Goal: Task Accomplishment & Management: Complete application form

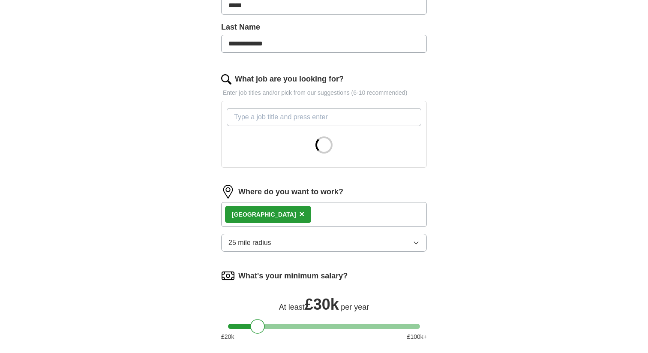
scroll to position [235, 0]
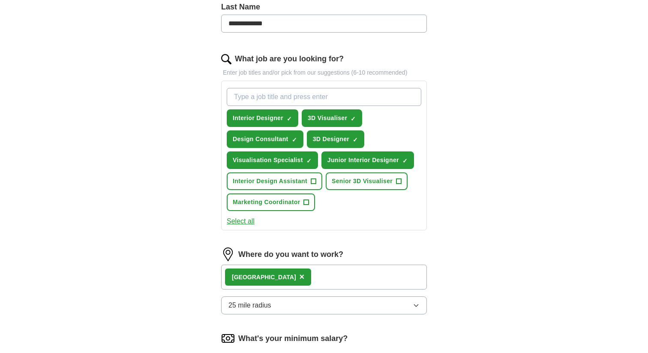
click at [251, 95] on input "What job are you looking for?" at bounding box center [324, 97] width 195 height 18
type input "с"
type input "cjv artist"
click at [0, 0] on span "×" at bounding box center [0, 0] width 0 height 0
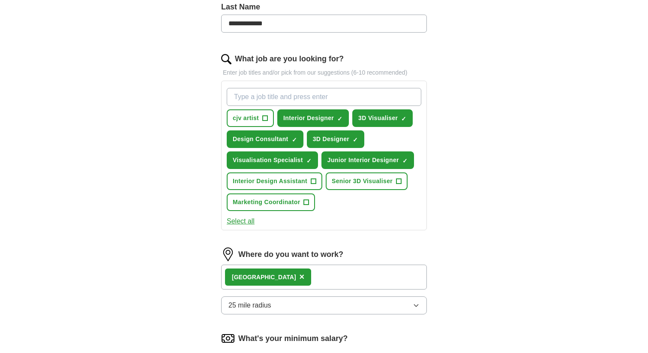
click at [226, 58] on img at bounding box center [226, 59] width 10 height 10
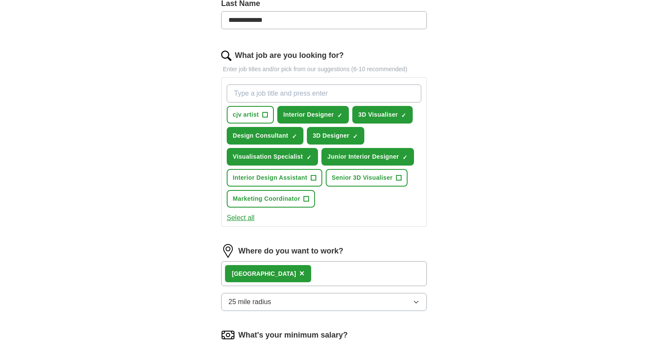
scroll to position [233, 0]
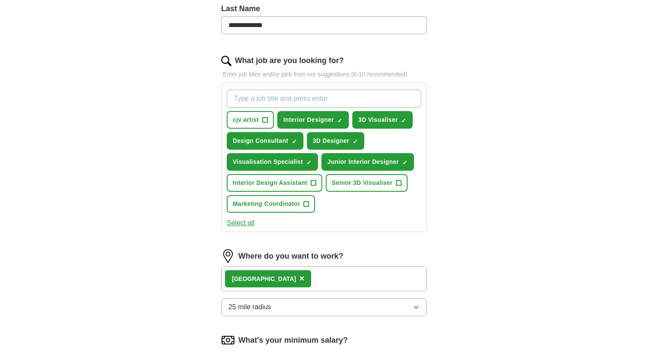
click at [244, 102] on input "What job are you looking for?" at bounding box center [324, 99] width 195 height 18
type input "CGI artist"
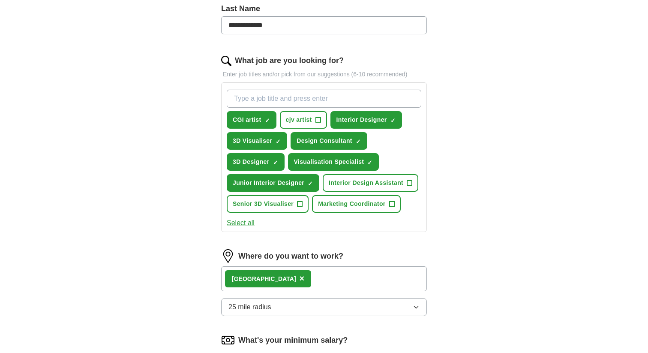
type input "£"
type input "3D Artist"
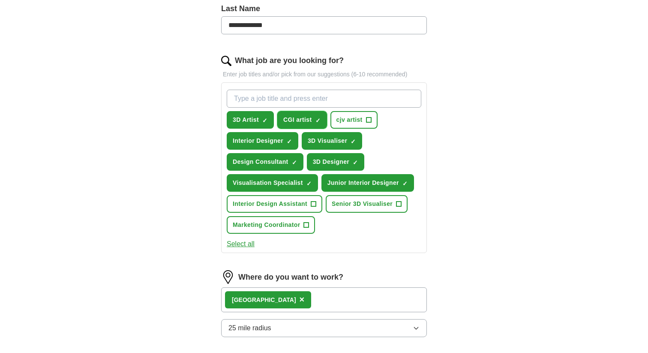
click at [306, 120] on span "CGI artist" at bounding box center [297, 119] width 29 height 9
click at [0, 0] on span "×" at bounding box center [0, 0] width 0 height 0
click at [319, 119] on span "+" at bounding box center [318, 120] width 5 height 7
click at [241, 96] on input "What job are you looking for?" at bounding box center [324, 99] width 195 height 18
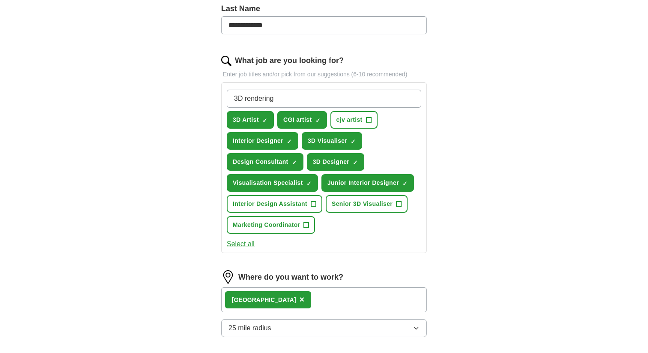
click at [247, 99] on input "3D rendering" at bounding box center [324, 99] width 195 height 18
click at [283, 98] on input "3D Rendering" at bounding box center [324, 99] width 195 height 18
type input "3D Rendering Artist"
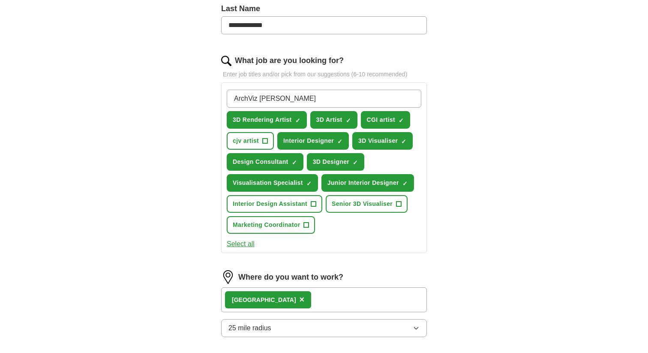
type input "ArchViz Artist"
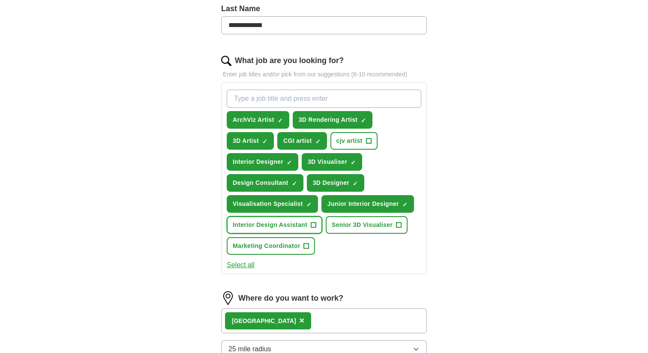
click at [315, 227] on span "+" at bounding box center [313, 225] width 5 height 7
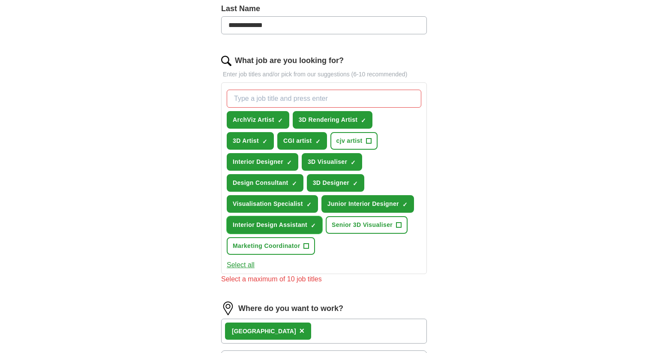
click at [0, 0] on span "×" at bounding box center [0, 0] width 0 height 0
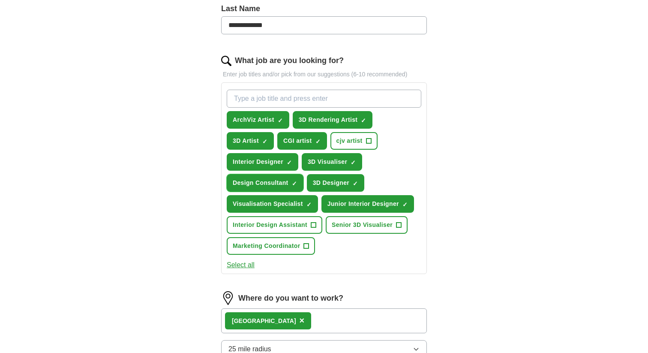
click at [0, 0] on span "×" at bounding box center [0, 0] width 0 height 0
click at [261, 96] on input "What job are you looking for?" at bounding box center [324, 99] width 195 height 18
click at [259, 100] on input "What job are you looking for?" at bounding box center [324, 99] width 195 height 18
click at [255, 99] on input "Architectual" at bounding box center [324, 99] width 195 height 18
click at [279, 99] on input "Architectual" at bounding box center [324, 99] width 195 height 18
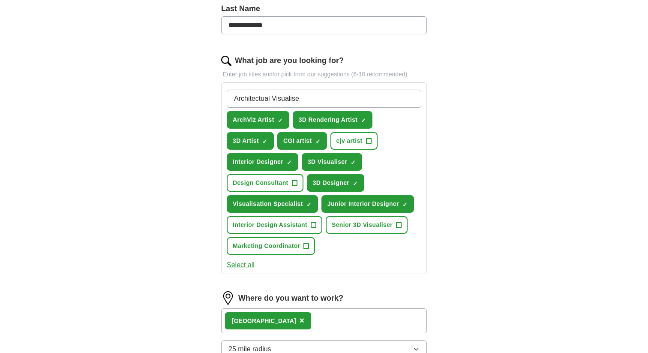
type input "Architectual Visualiser"
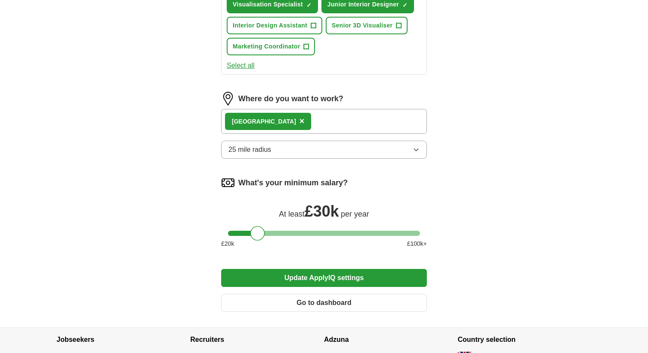
scroll to position [436, 0]
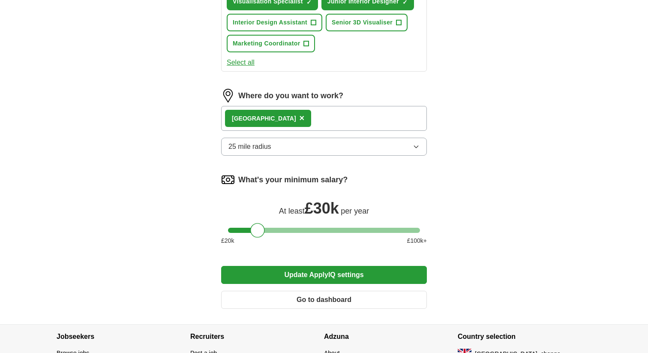
click at [298, 119] on div "London ×" at bounding box center [324, 118] width 206 height 25
click at [283, 116] on div "London ×" at bounding box center [324, 118] width 206 height 25
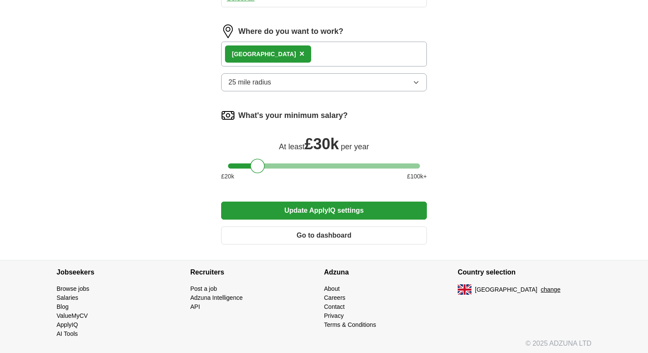
scroll to position [503, 0]
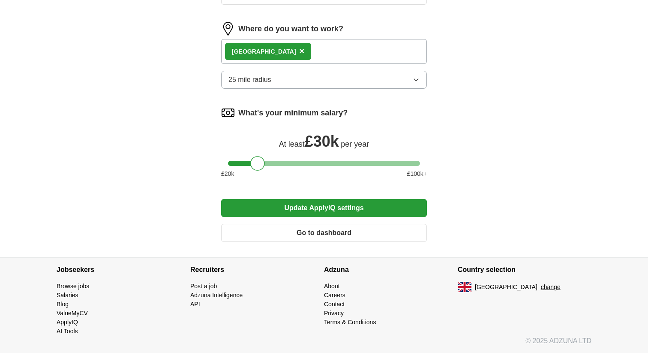
click at [329, 208] on button "Update ApplyIQ settings" at bounding box center [324, 208] width 206 height 18
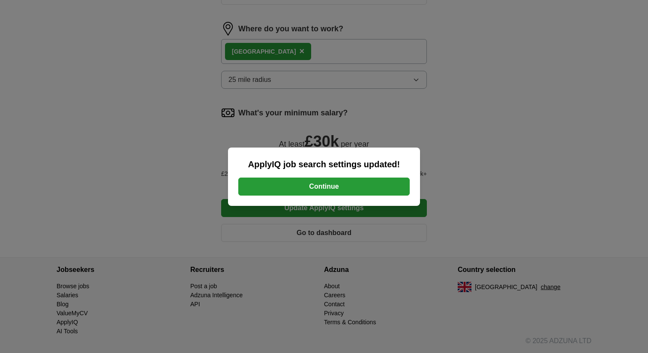
click at [343, 186] on button "Continue" at bounding box center [324, 187] width 172 height 18
